Goal: Information Seeking & Learning: Learn about a topic

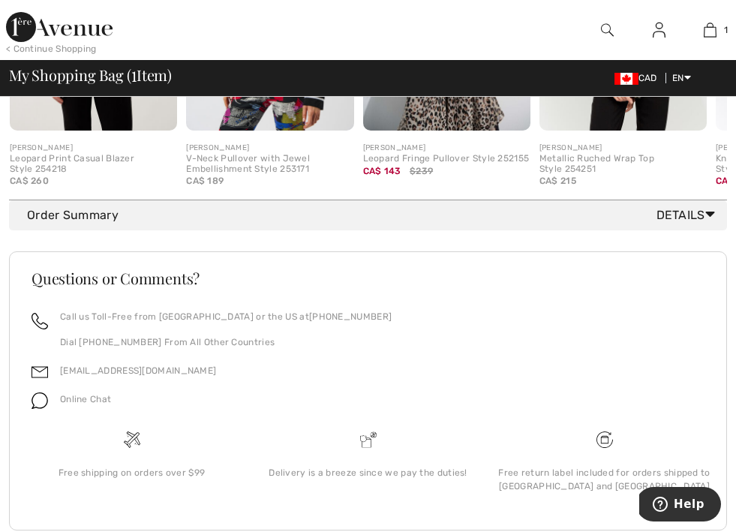
scroll to position [725, 0]
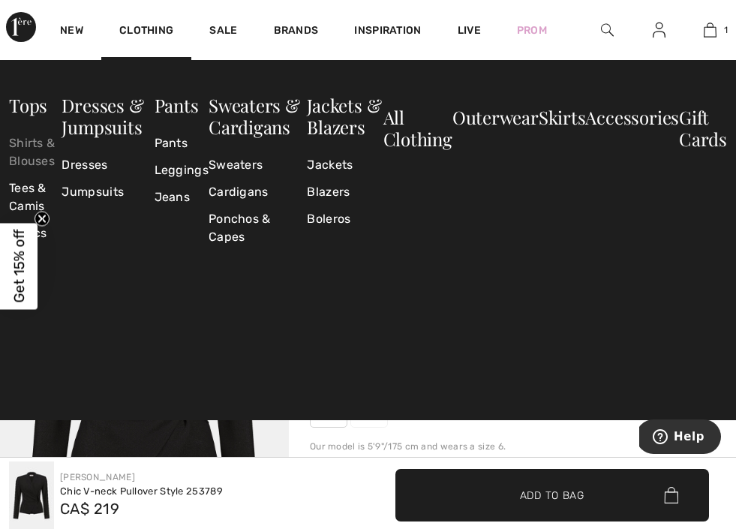
click at [39, 151] on link "Shirts & Blouses" at bounding box center [35, 152] width 53 height 45
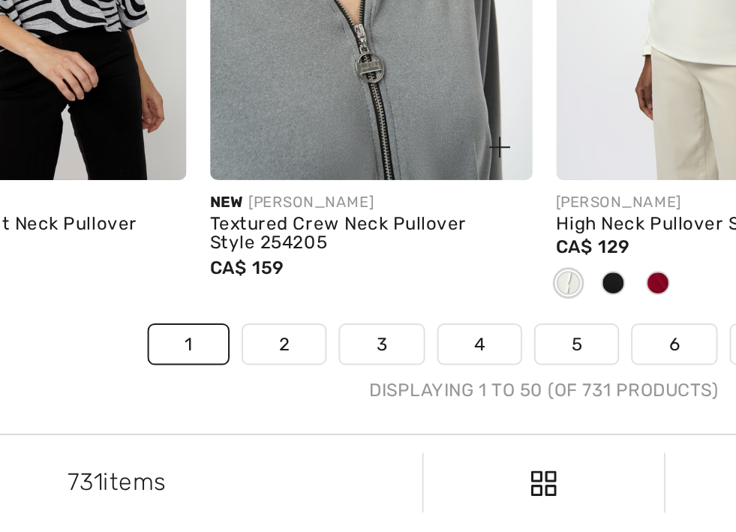
scroll to position [5076, 0]
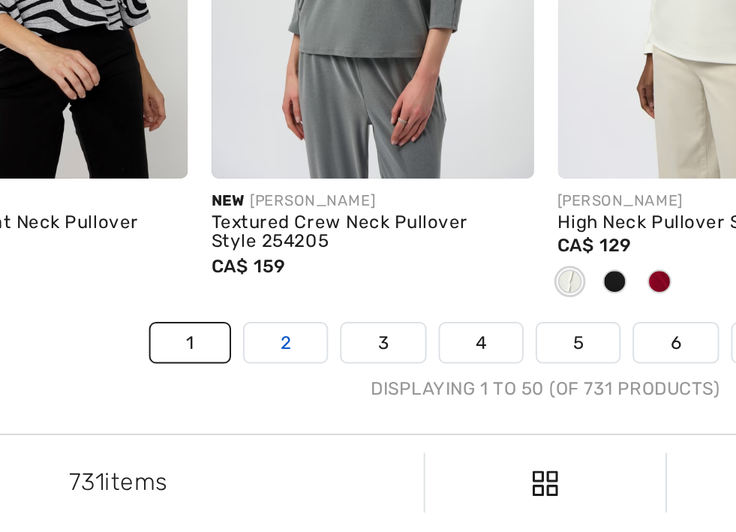
click at [217, 427] on link "2" at bounding box center [237, 437] width 41 height 20
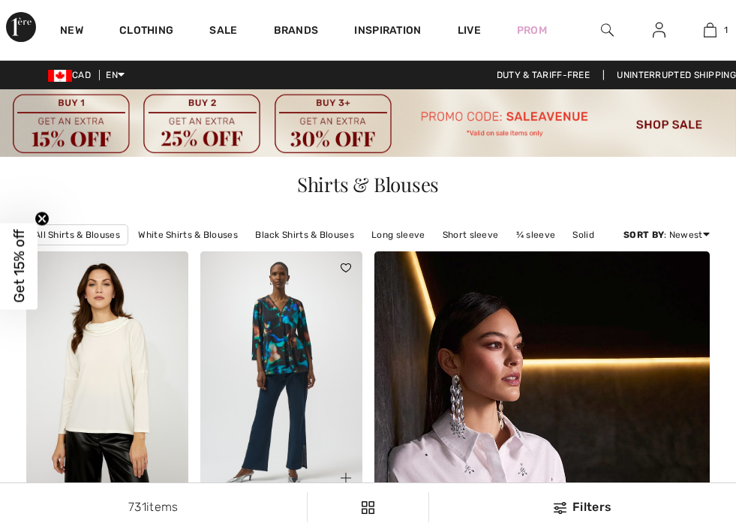
checkbox input "true"
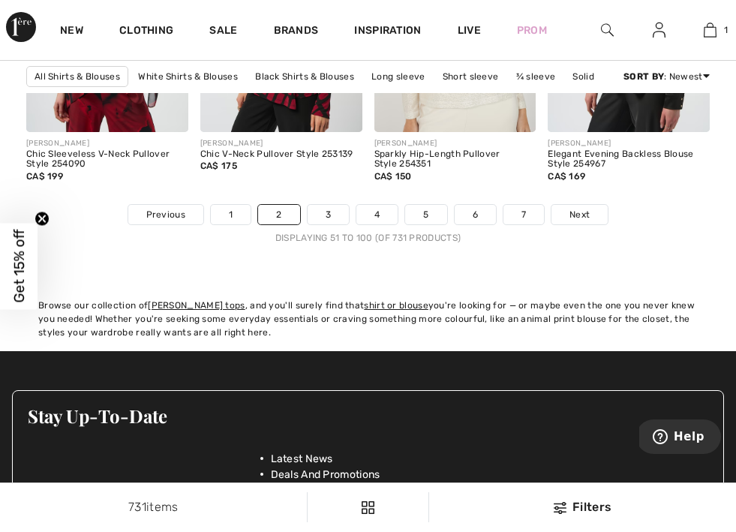
scroll to position [5299, 0]
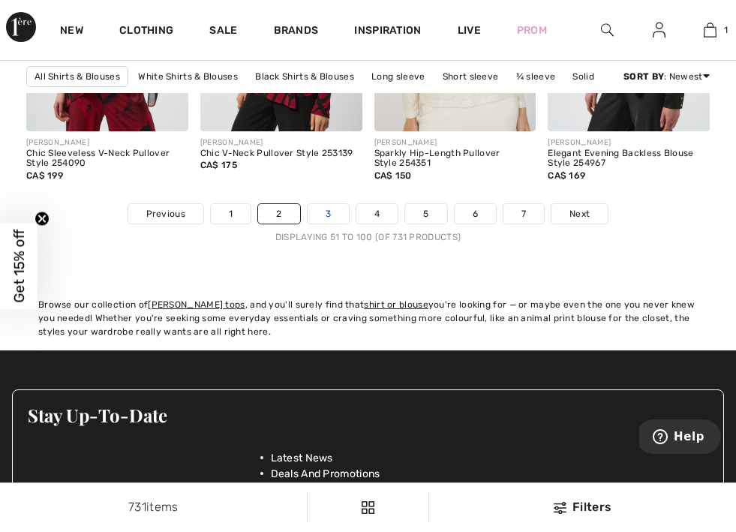
click at [332, 218] on link "3" at bounding box center [328, 214] width 41 height 20
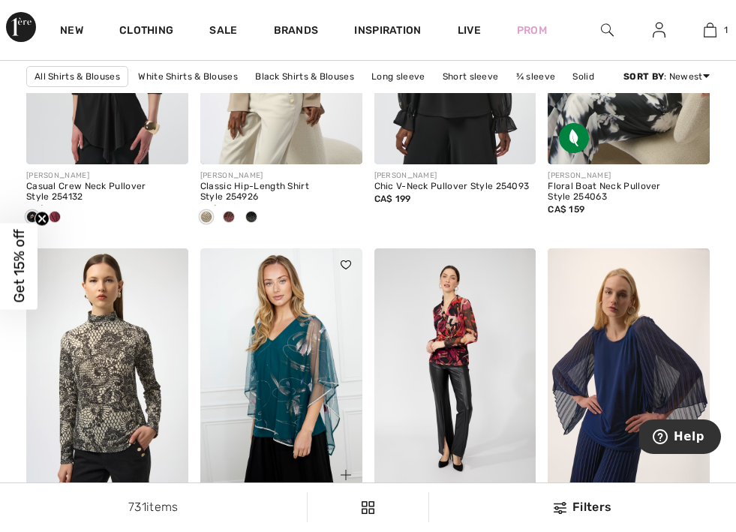
scroll to position [2306, 0]
